Goal: Task Accomplishment & Management: Manage account settings

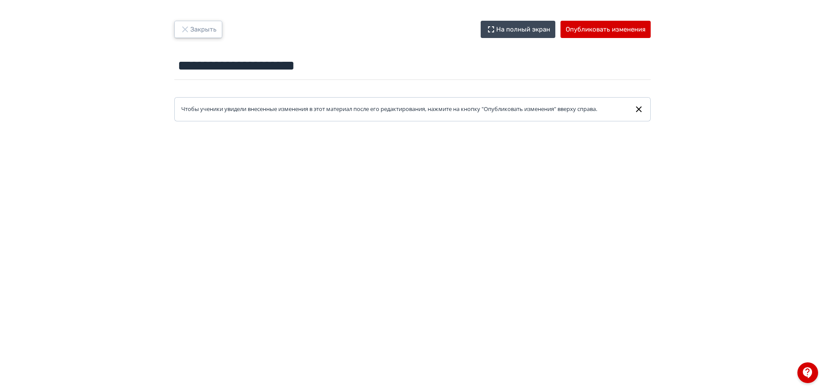
click at [200, 32] on button "Закрыть" at bounding box center [198, 29] width 48 height 17
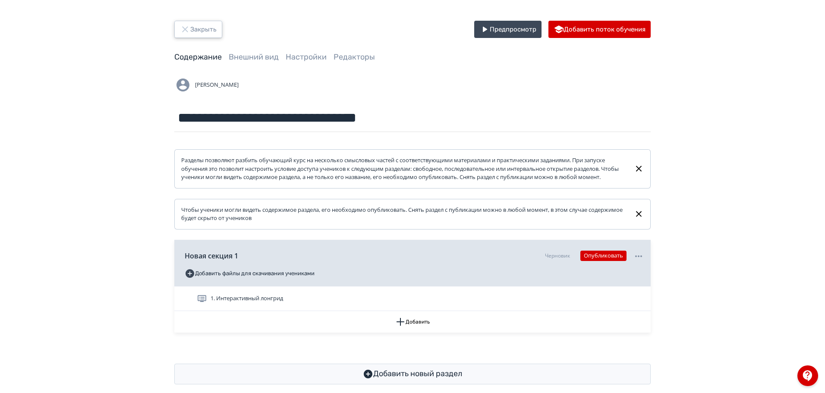
click at [211, 32] on button "Закрыть" at bounding box center [198, 29] width 48 height 17
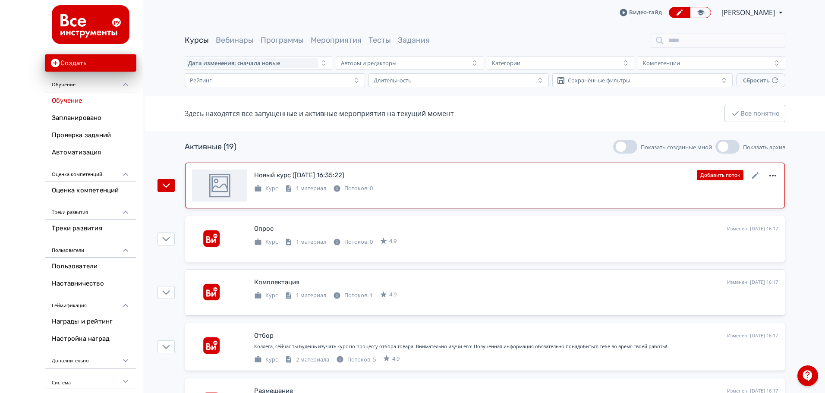
click at [772, 176] on icon at bounding box center [773, 175] width 10 height 10
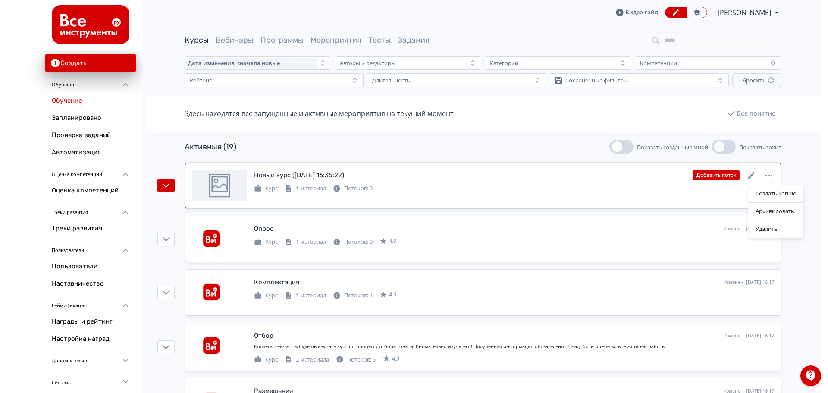
click at [297, 179] on div "Создать копию Архивировать Удалить" at bounding box center [414, 196] width 828 height 393
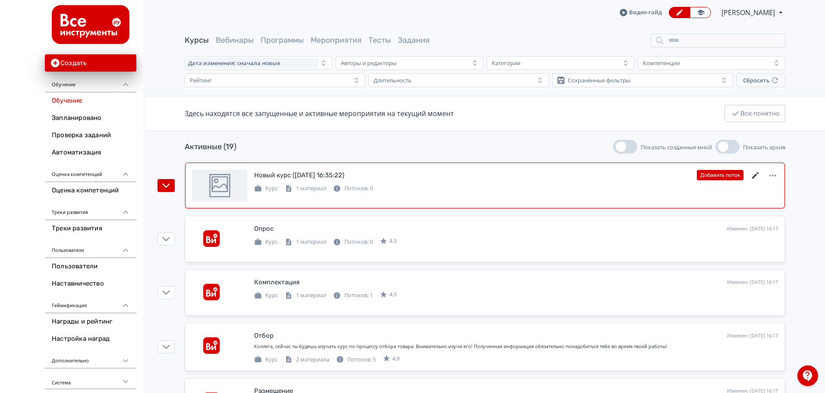
click at [757, 176] on icon at bounding box center [755, 175] width 10 height 10
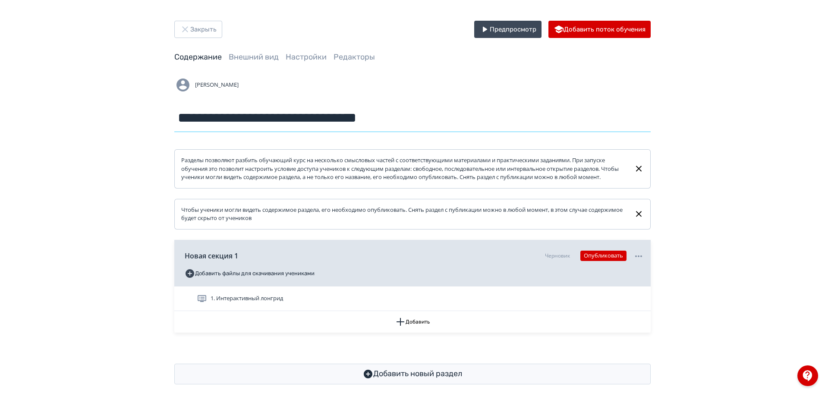
drag, startPoint x: 182, startPoint y: 120, endPoint x: 467, endPoint y: 116, distance: 285.2
click at [467, 116] on input "**********" at bounding box center [412, 118] width 476 height 28
type input "*********"
click at [204, 33] on button "Закрыть" at bounding box center [198, 29] width 48 height 17
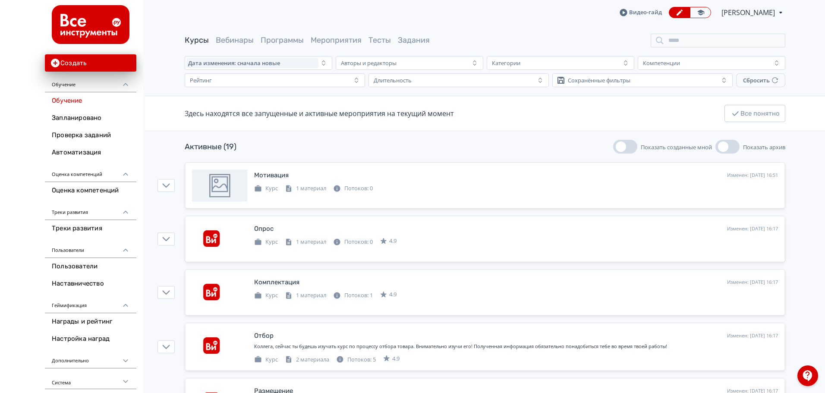
click at [626, 148] on button "Показать созданные мной" at bounding box center [625, 147] width 24 height 14
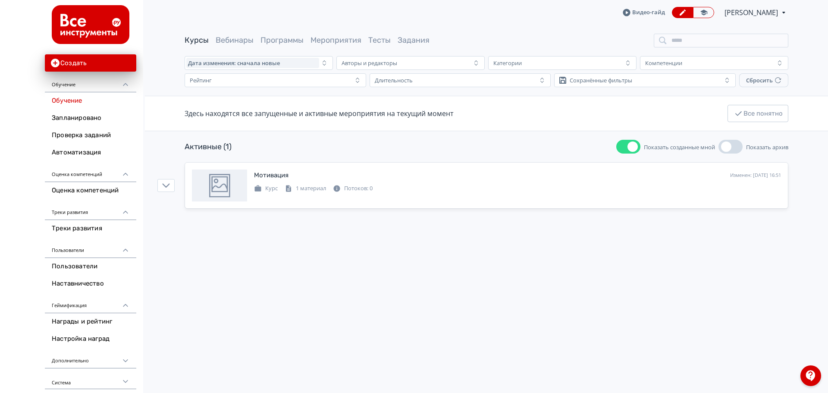
click at [626, 148] on button "Показать созданные мной" at bounding box center [629, 147] width 24 height 14
